Goal: Task Accomplishment & Management: Complete application form

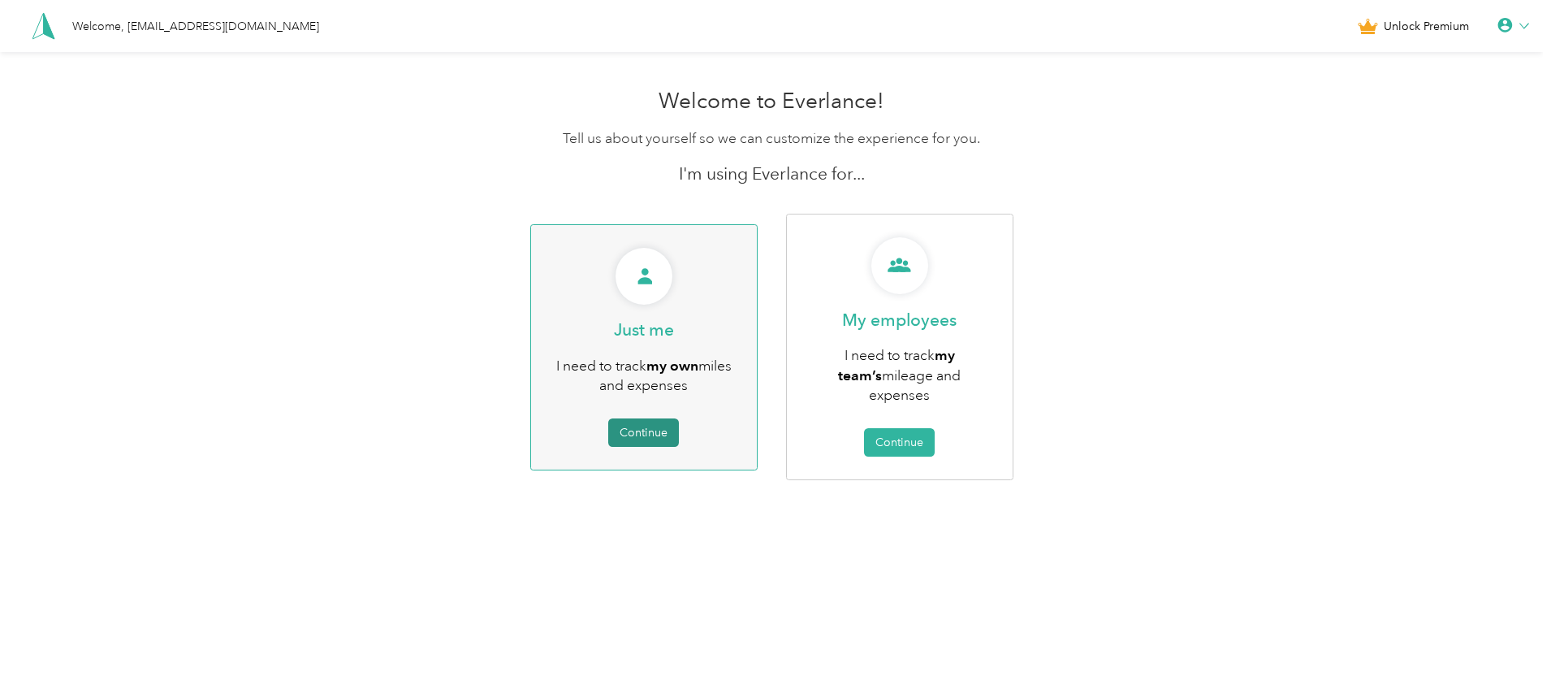
click at [624, 431] on button "Continue" at bounding box center [643, 432] width 71 height 28
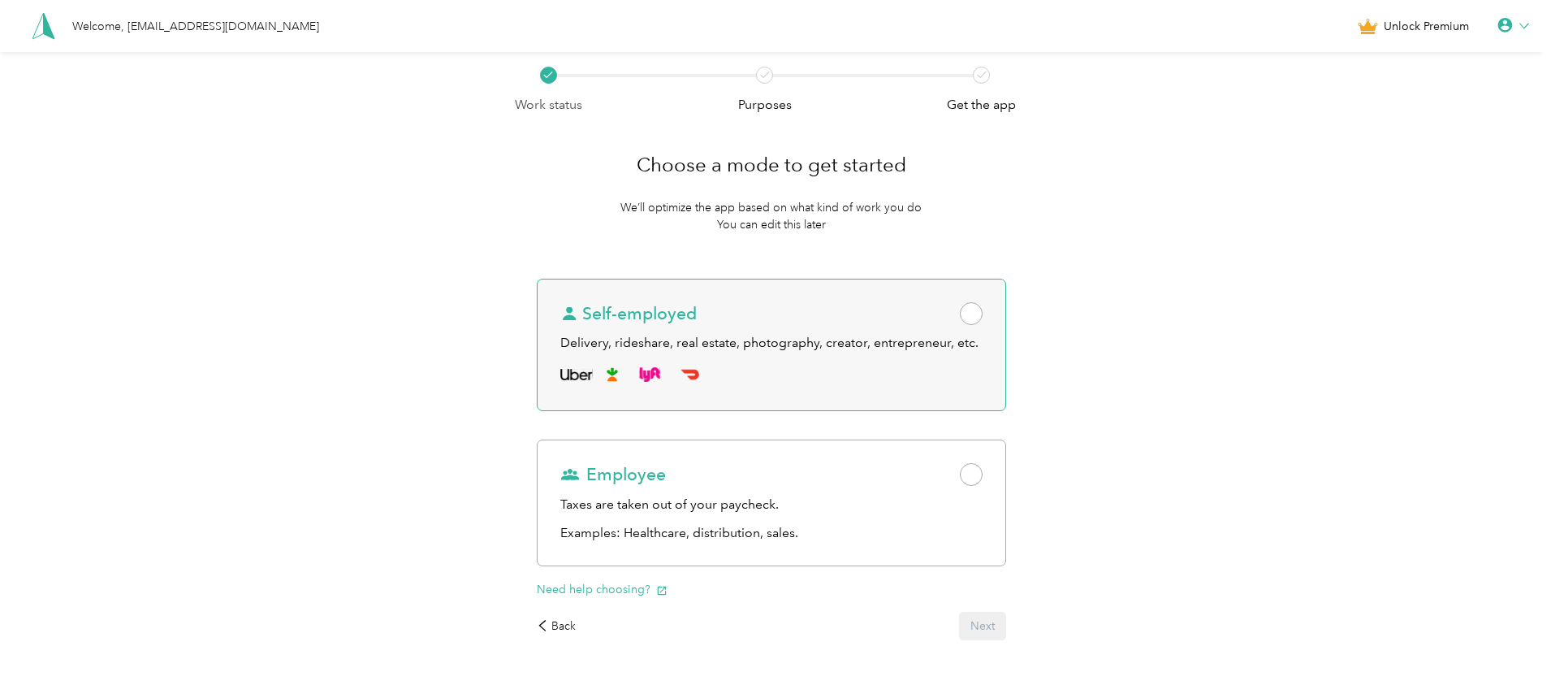
click at [979, 311] on span at bounding box center [971, 313] width 23 height 23
click at [984, 627] on button "Next" at bounding box center [982, 625] width 47 height 28
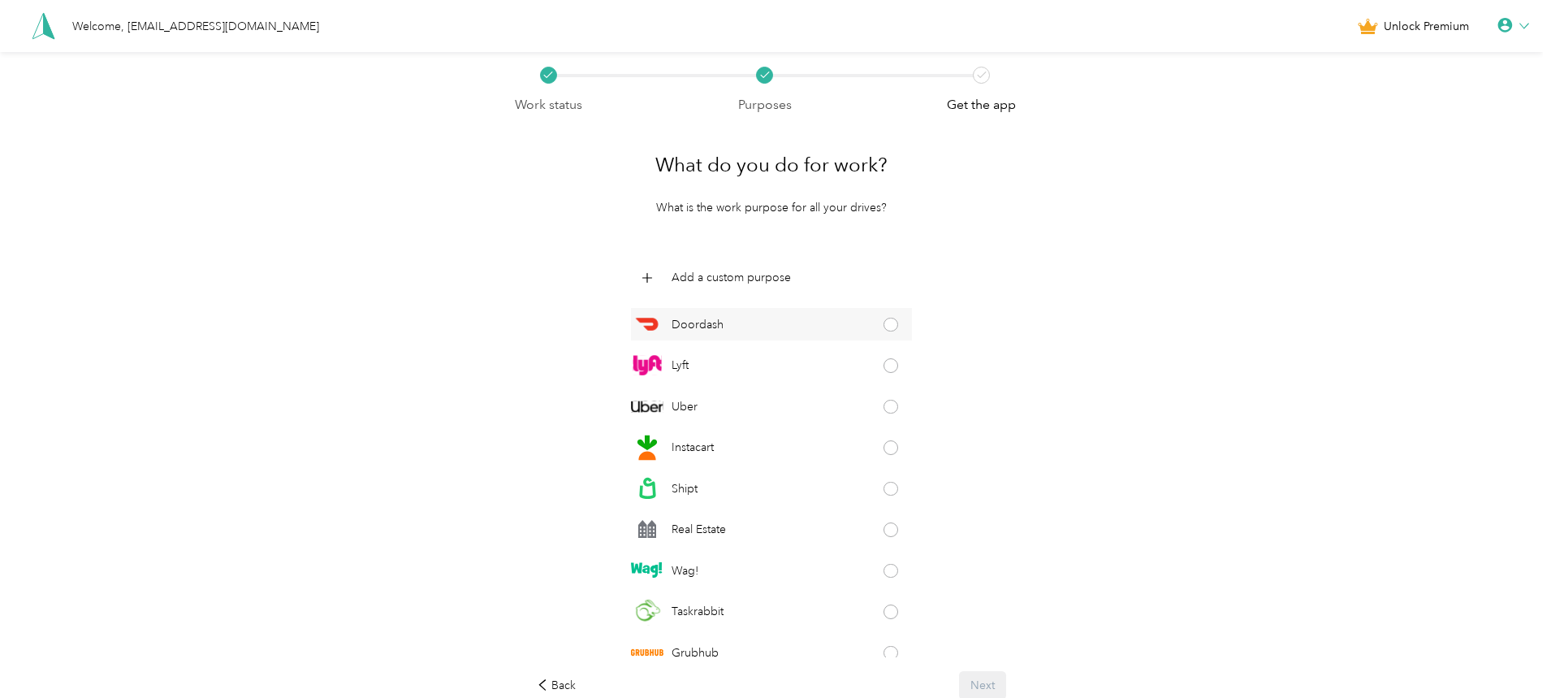
click at [884, 320] on span at bounding box center [891, 325] width 15 height 15
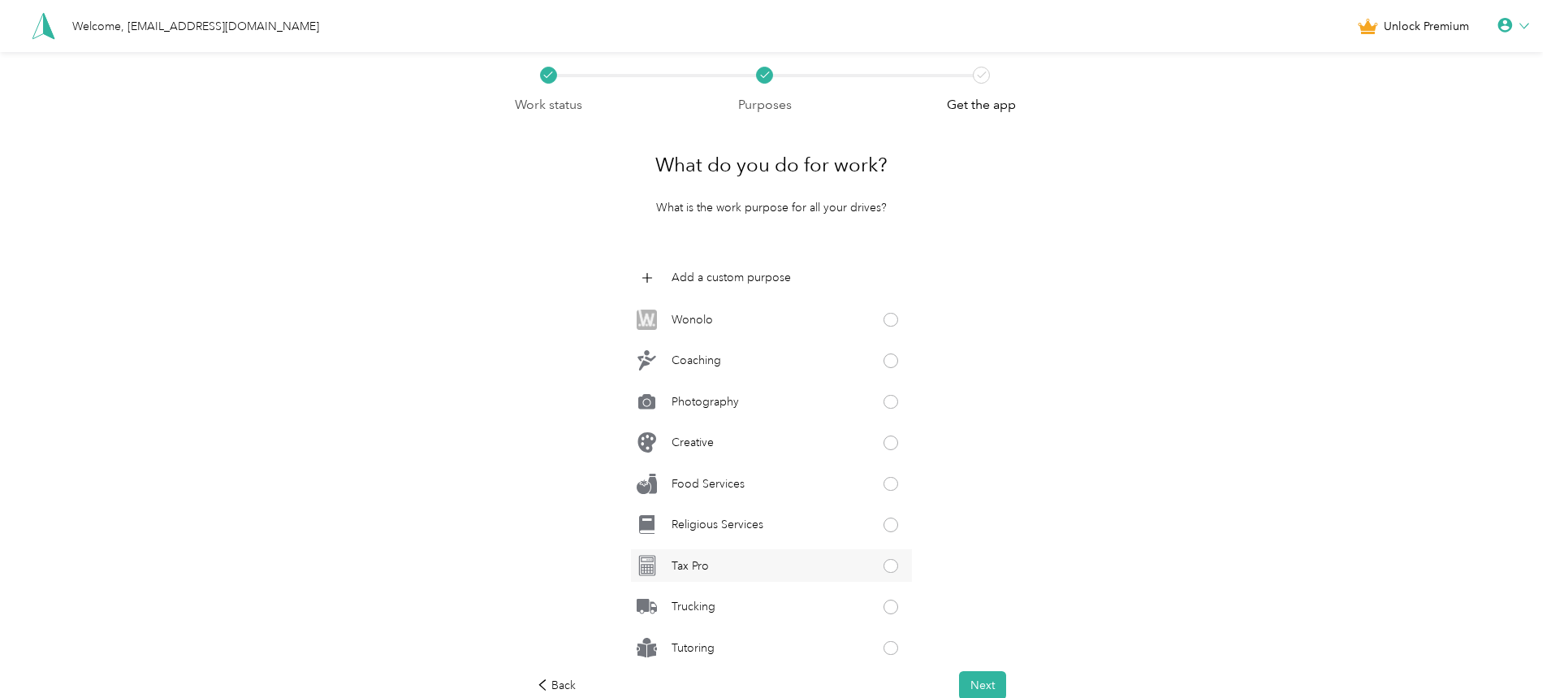
scroll to position [750, 0]
click at [885, 474] on span at bounding box center [891, 477] width 15 height 15
click at [885, 476] on icon at bounding box center [890, 477] width 10 height 10
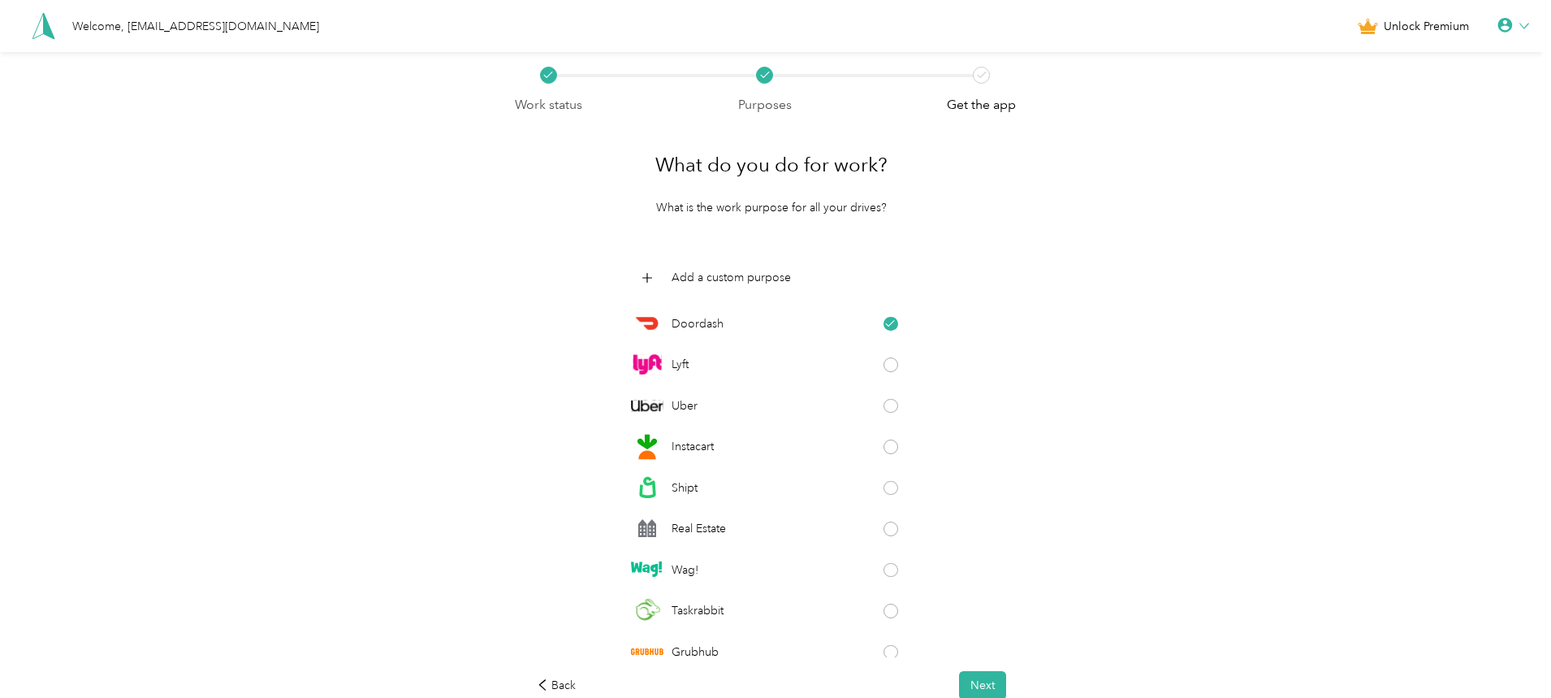
scroll to position [0, 0]
click at [654, 274] on icon at bounding box center [646, 278] width 19 height 19
click at [983, 674] on button "Next" at bounding box center [982, 681] width 47 height 28
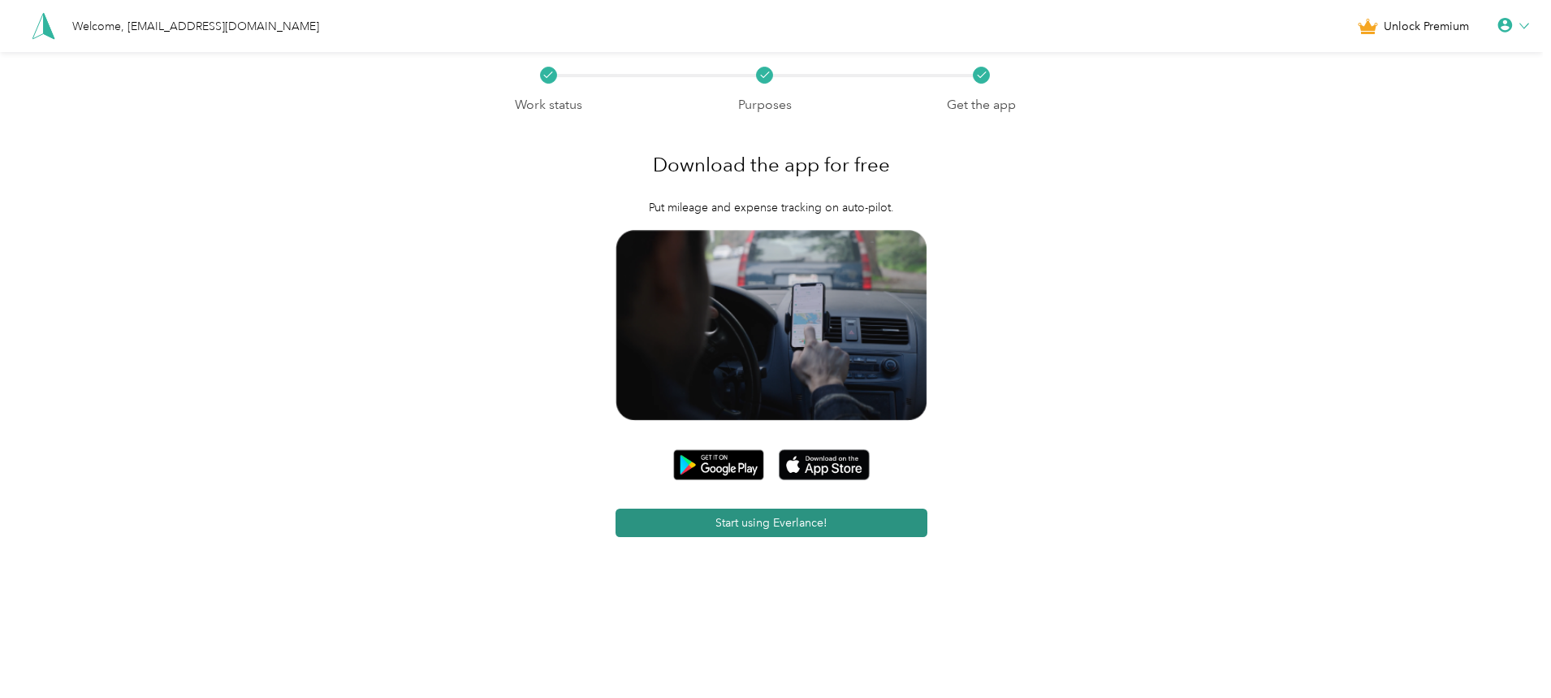
click at [827, 532] on button "Start using Everlance!" at bounding box center [772, 522] width 313 height 28
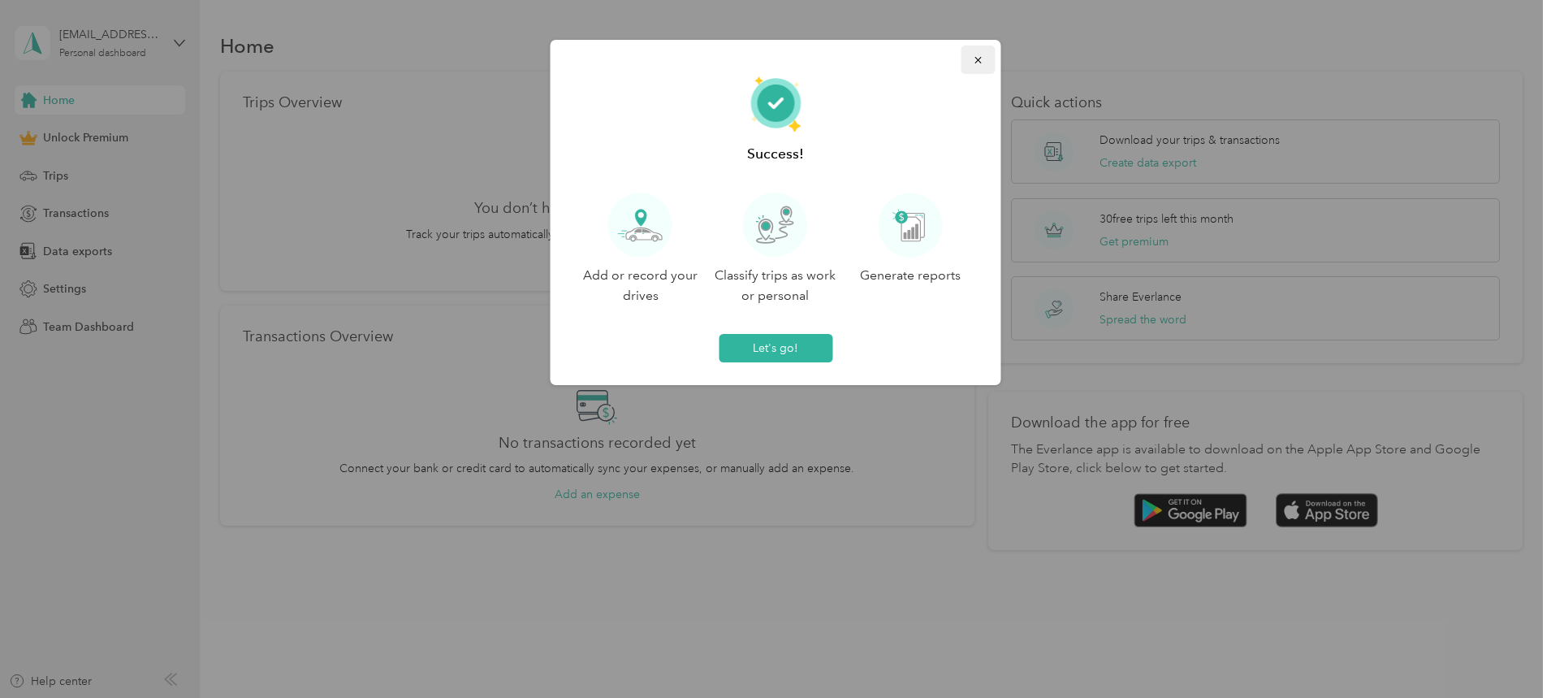
click at [976, 55] on icon "button" at bounding box center [978, 59] width 11 height 11
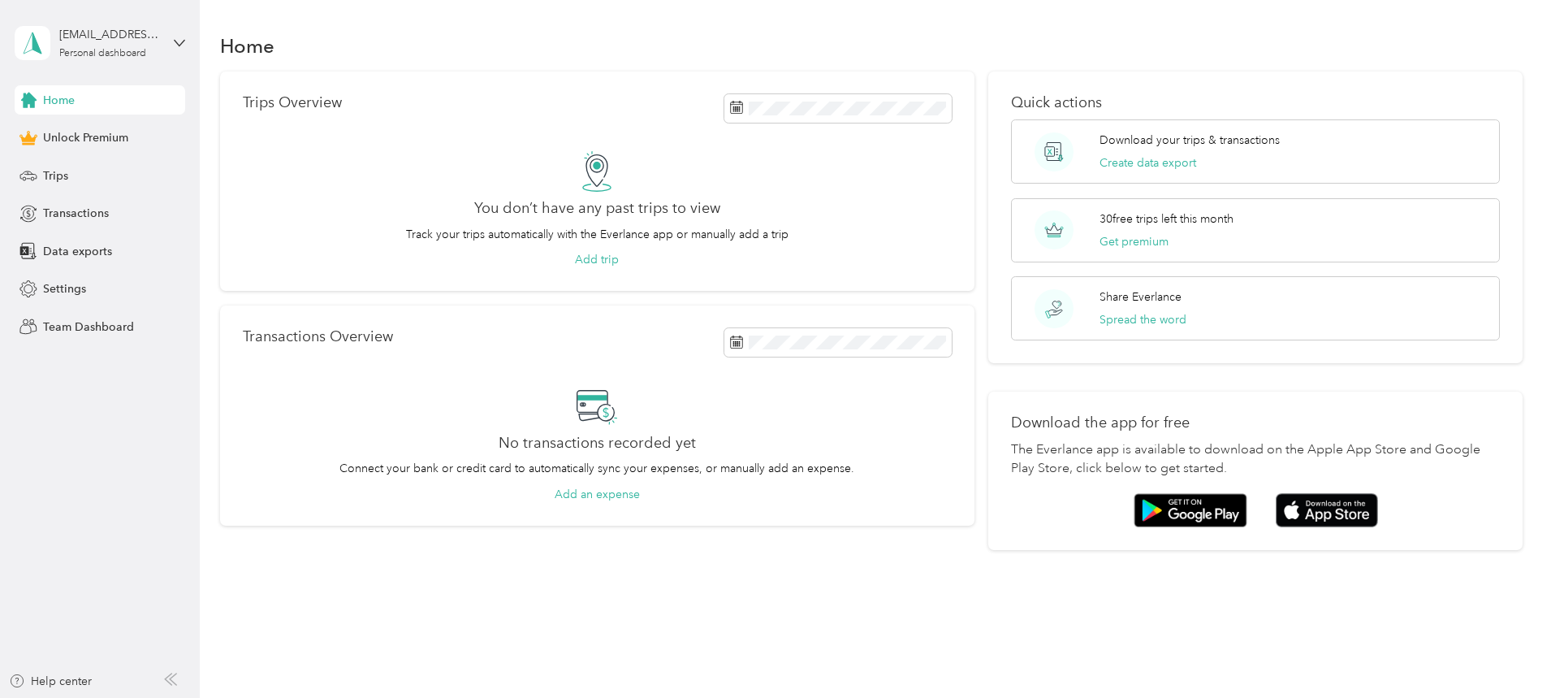
click at [93, 106] on div "Home" at bounding box center [100, 99] width 171 height 29
click at [58, 176] on span "Trips" at bounding box center [55, 175] width 25 height 17
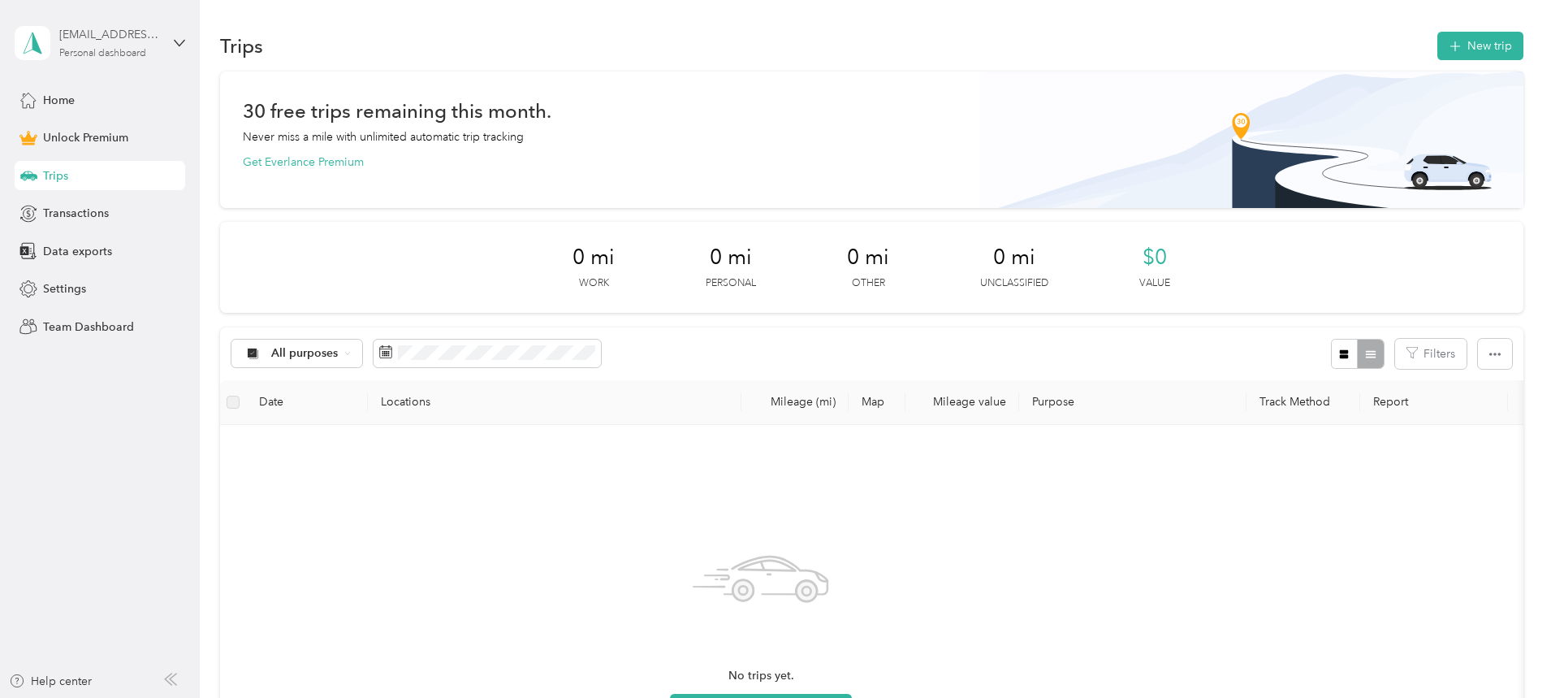
click at [75, 33] on div "[EMAIL_ADDRESS][DOMAIN_NAME]" at bounding box center [110, 34] width 102 height 17
